Goal: Information Seeking & Learning: Learn about a topic

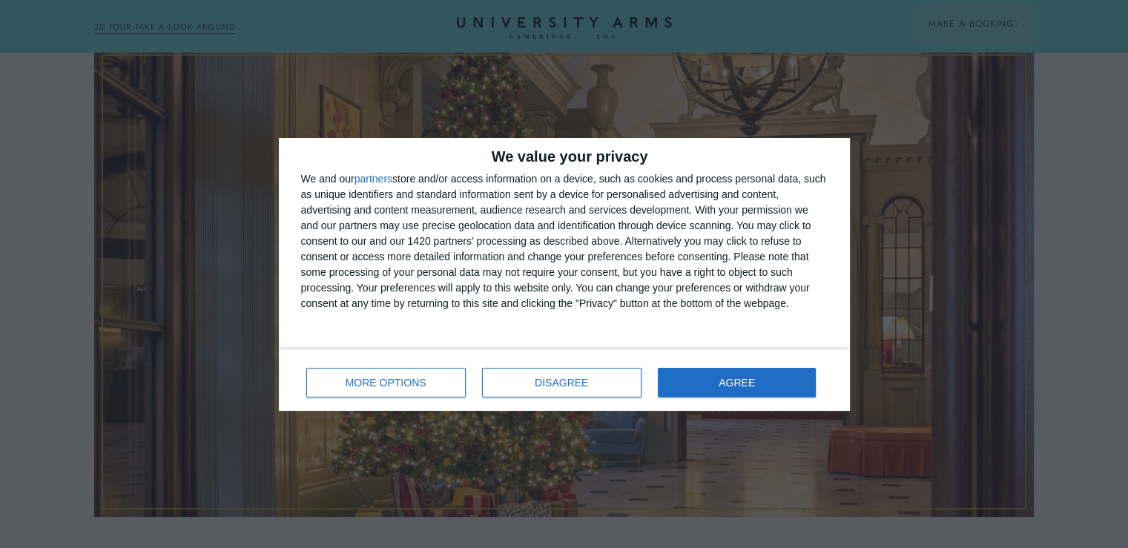
scroll to position [445, 0]
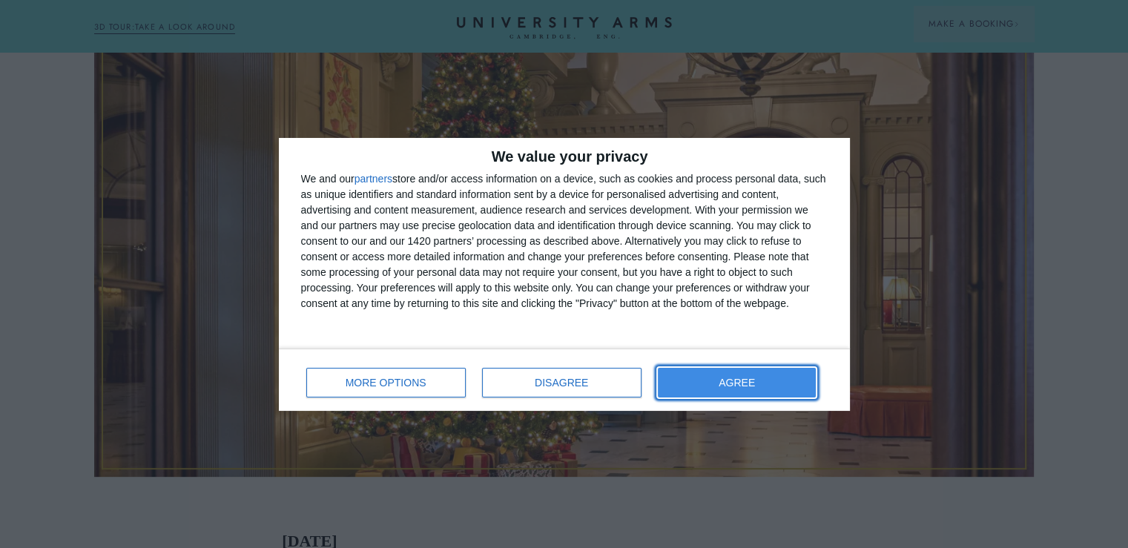
click at [709, 388] on button "AGREE" at bounding box center [737, 383] width 159 height 30
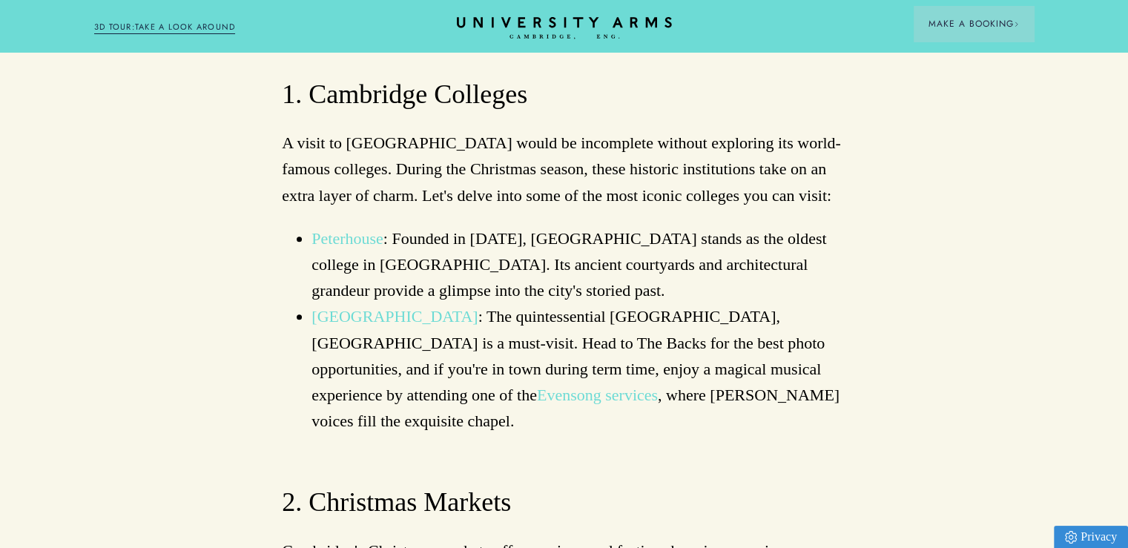
scroll to position [1706, 0]
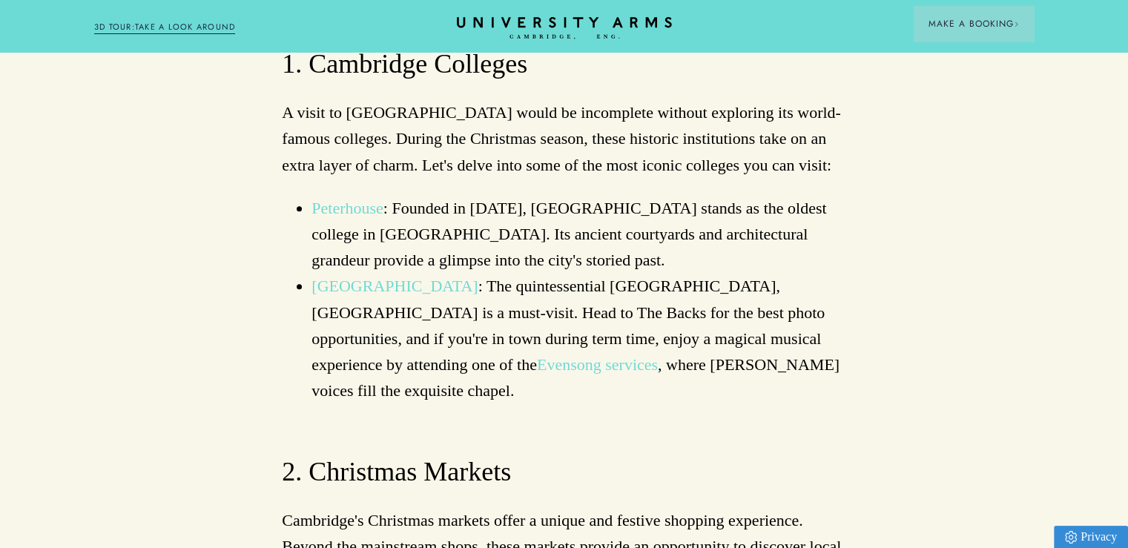
click at [537, 355] on link "Evensong services" at bounding box center [597, 364] width 121 height 19
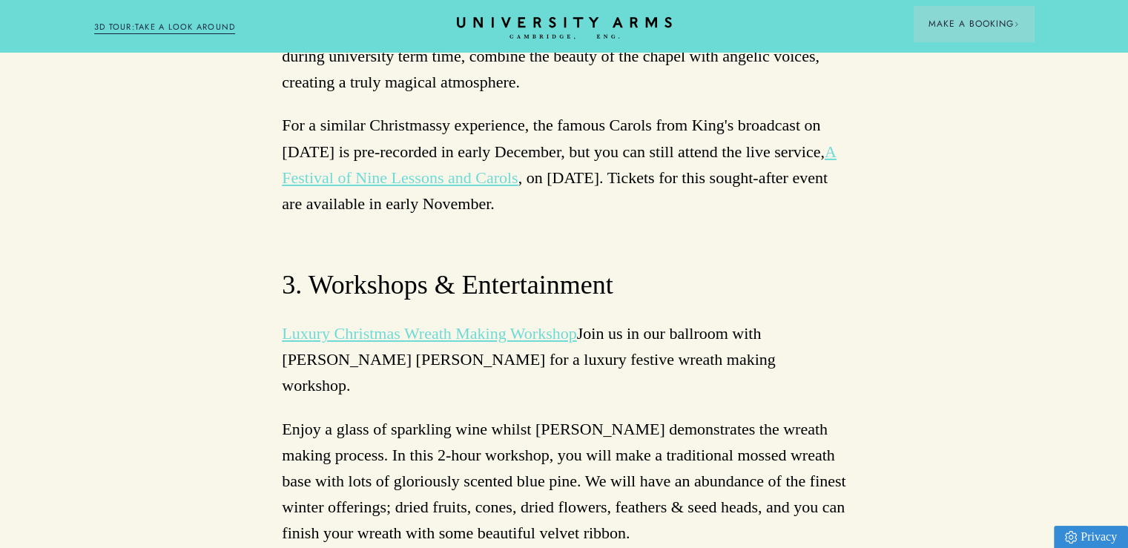
scroll to position [4970, 0]
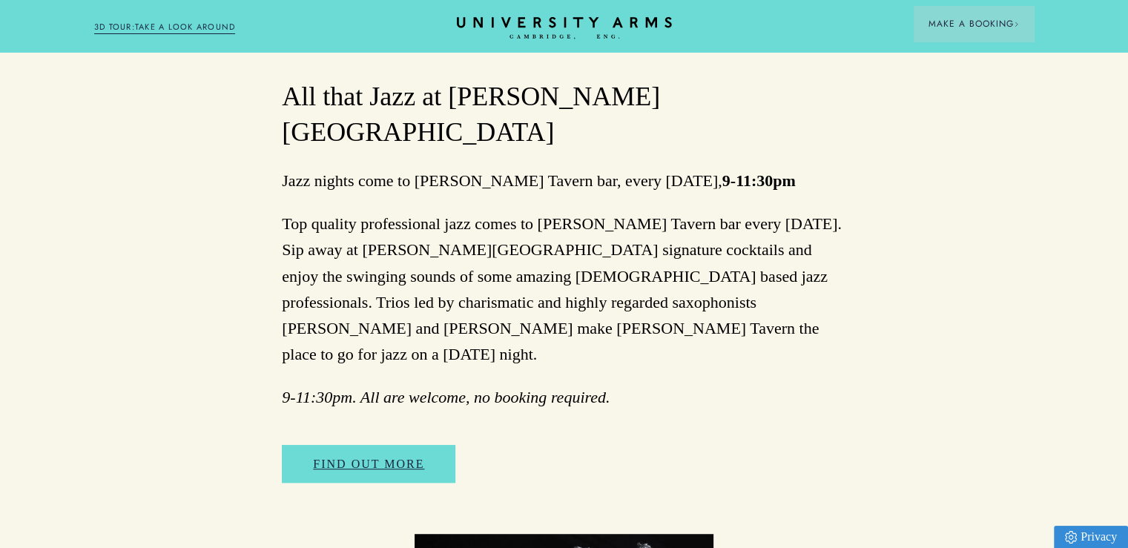
scroll to position [816, 0]
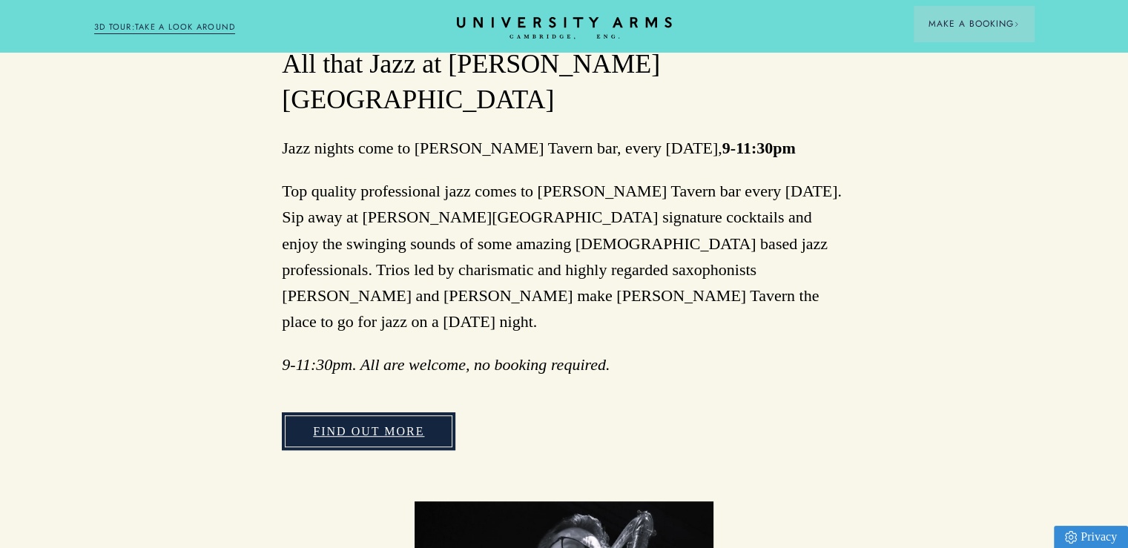
click at [380, 412] on link "FIND OUT MORE" at bounding box center [369, 431] width 174 height 39
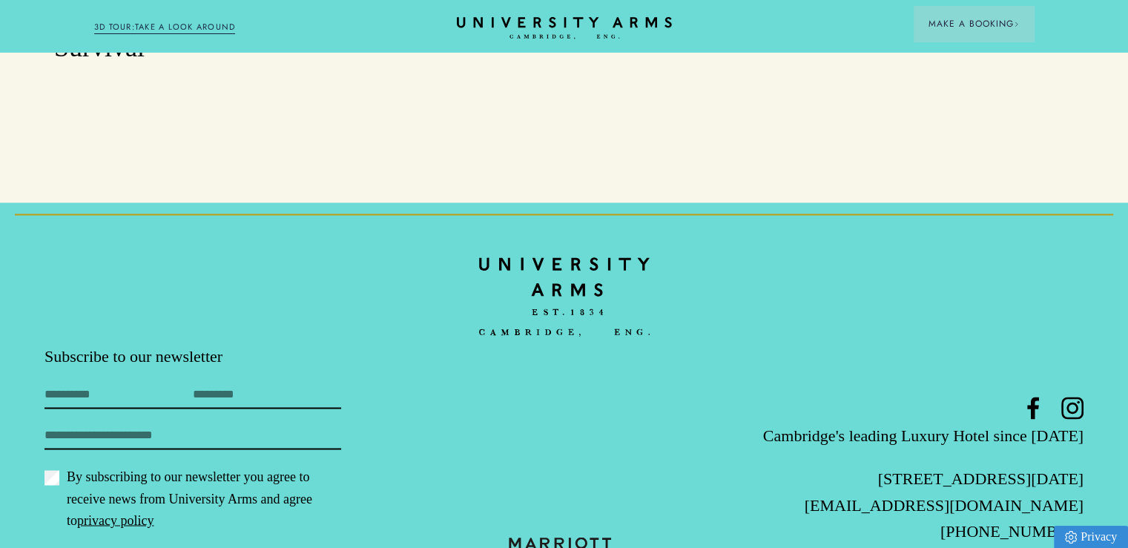
scroll to position [2300, 0]
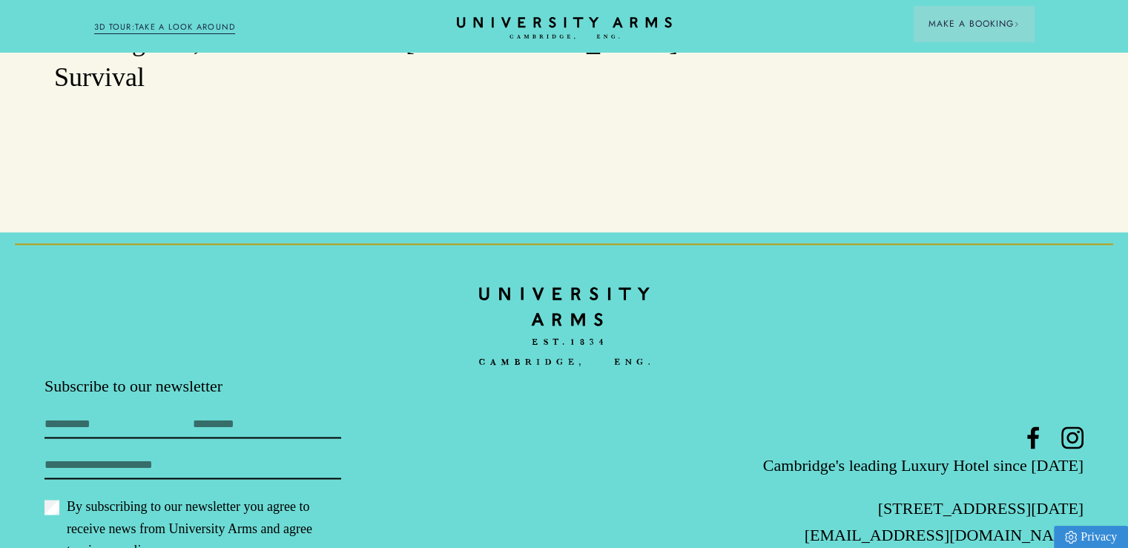
click at [973, 24] on h3 "Explore Secret Cambridge" at bounding box center [915, 7] width 317 height 36
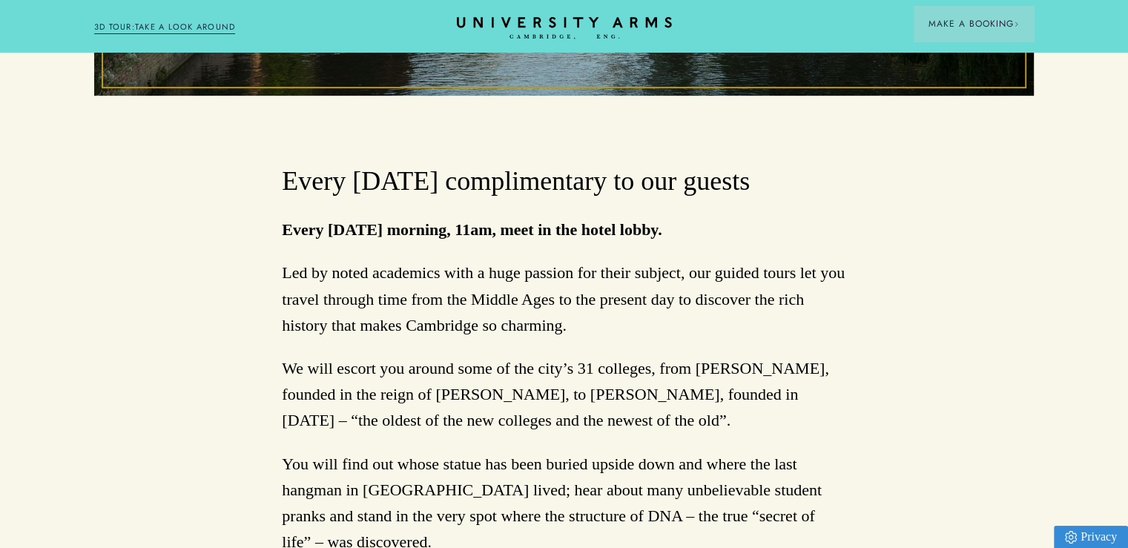
scroll to position [668, 0]
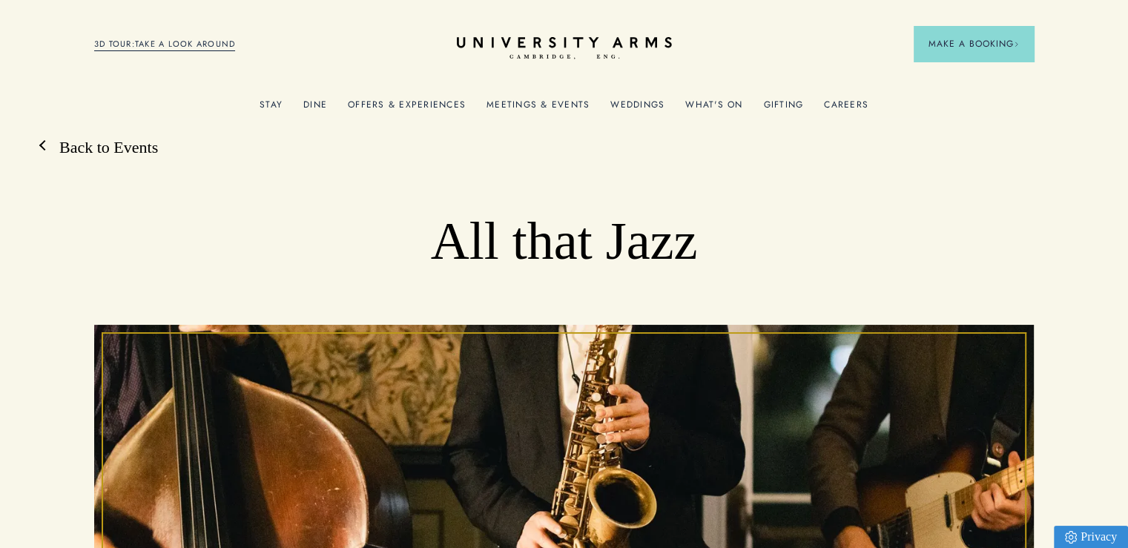
click at [128, 144] on link "Back to Events" at bounding box center [101, 147] width 113 height 22
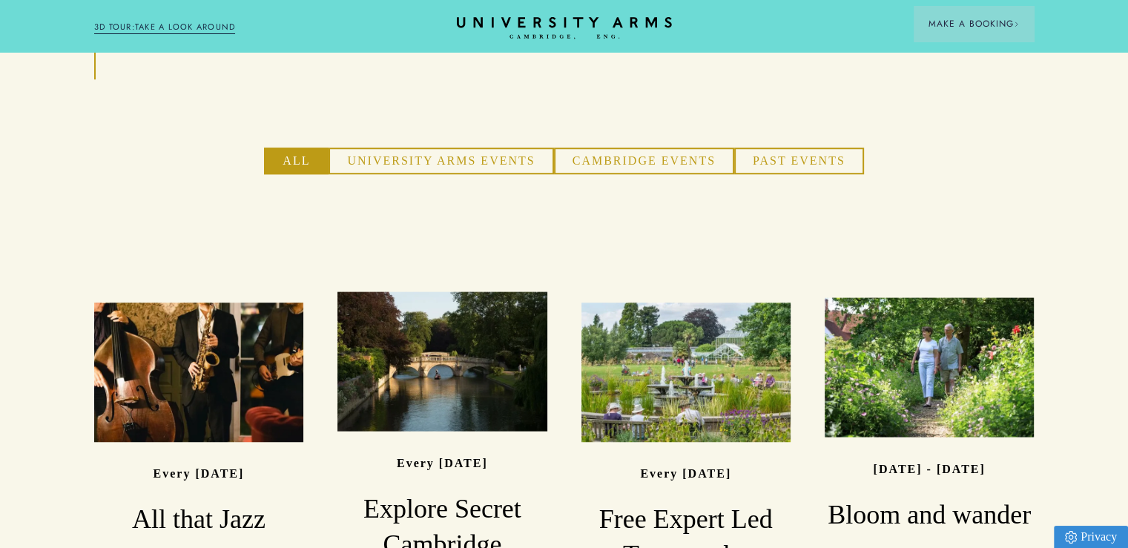
scroll to position [1039, 0]
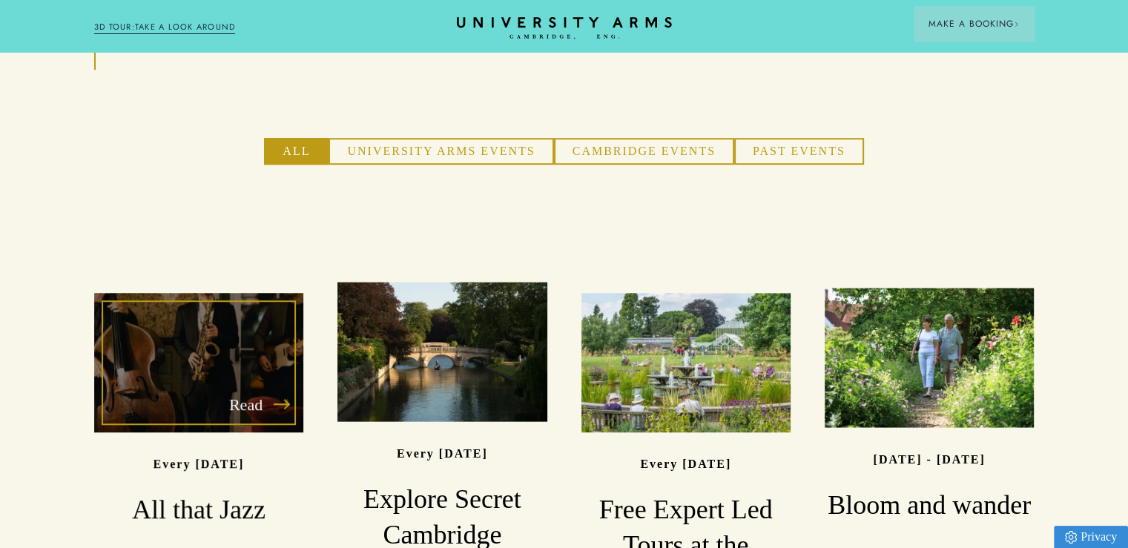
click at [209, 493] on h3 "All that Jazz" at bounding box center [198, 511] width 209 height 36
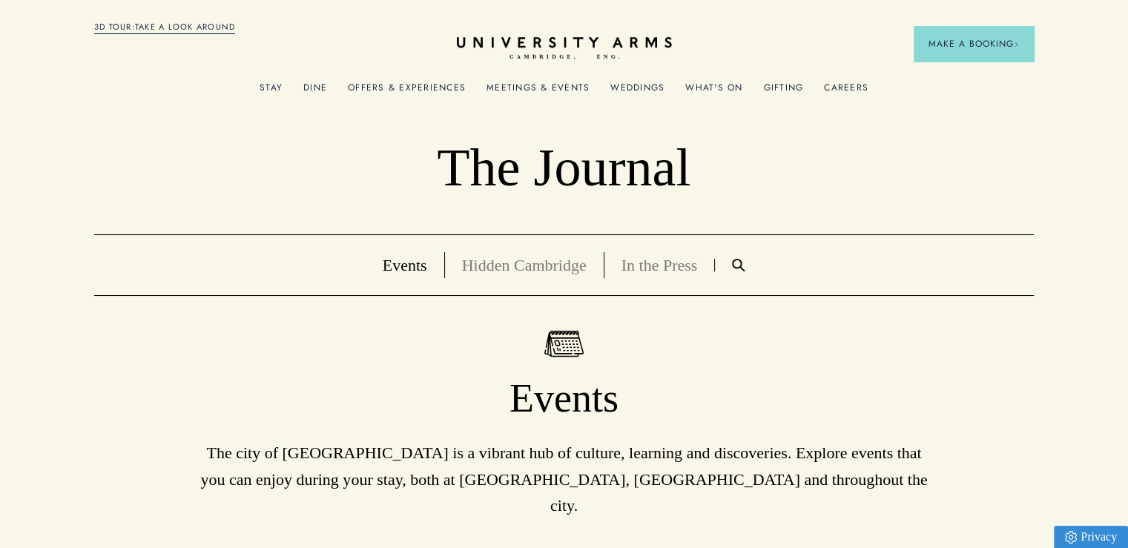
scroll to position [1039, 0]
